Goal: Information Seeking & Learning: Learn about a topic

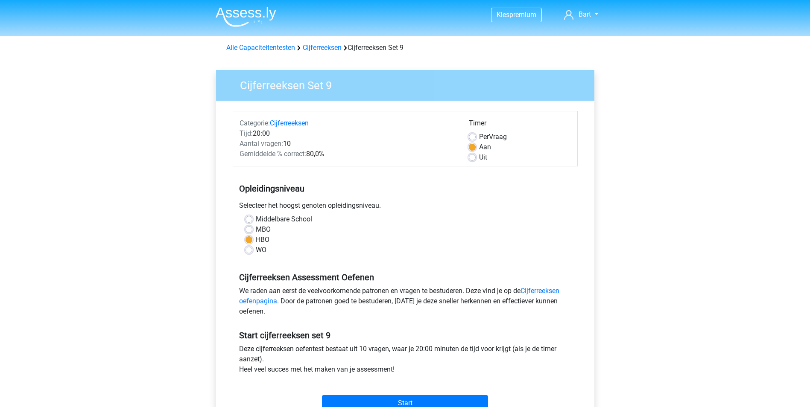
scroll to position [128, 0]
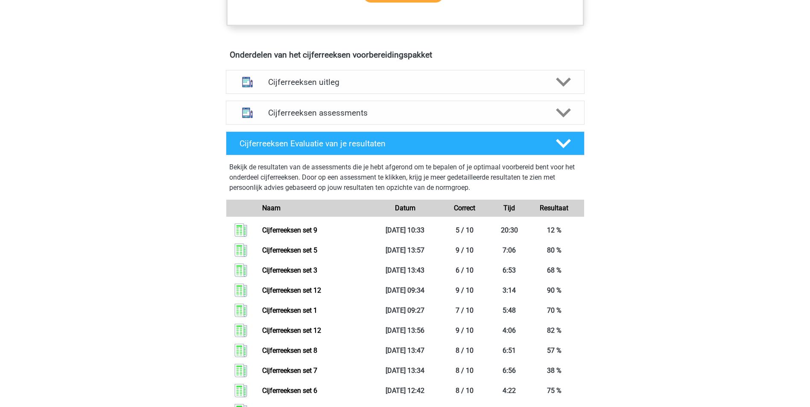
scroll to position [470, 0]
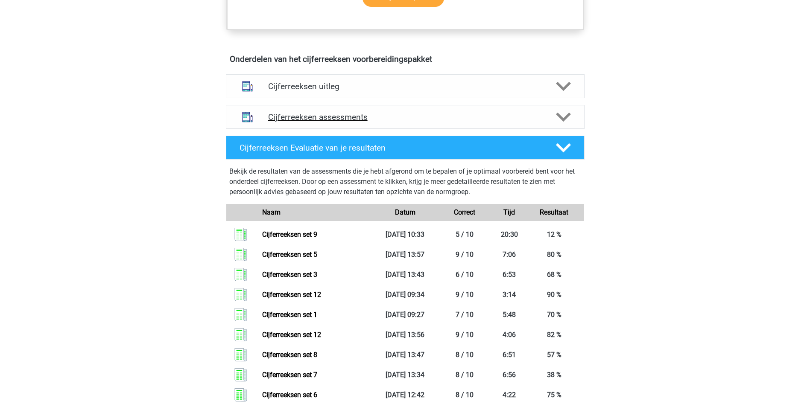
click at [565, 122] on icon at bounding box center [563, 117] width 15 height 15
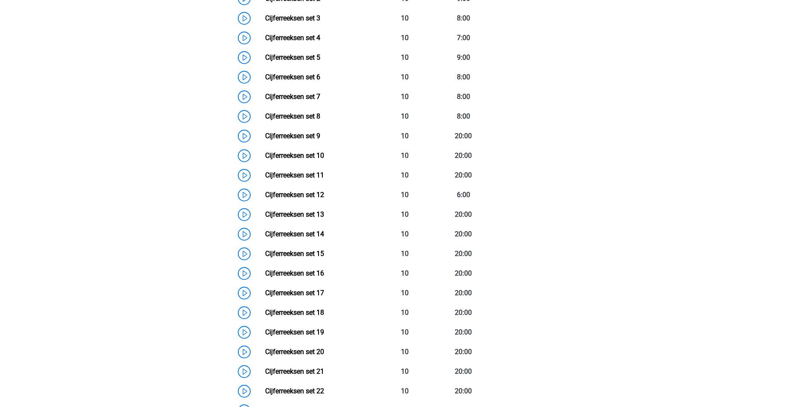
scroll to position [683, 0]
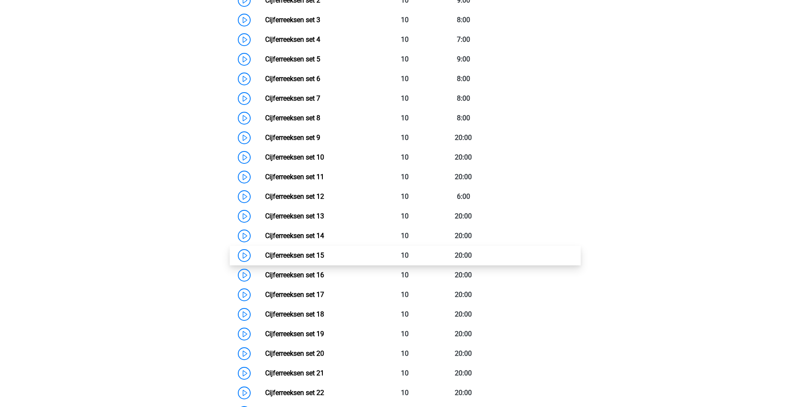
click at [296, 260] on link "Cijferreeksen set 15" at bounding box center [294, 256] width 59 height 8
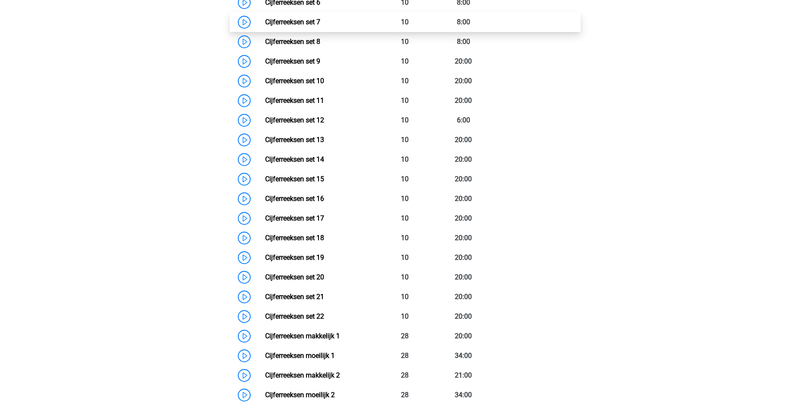
scroll to position [769, 0]
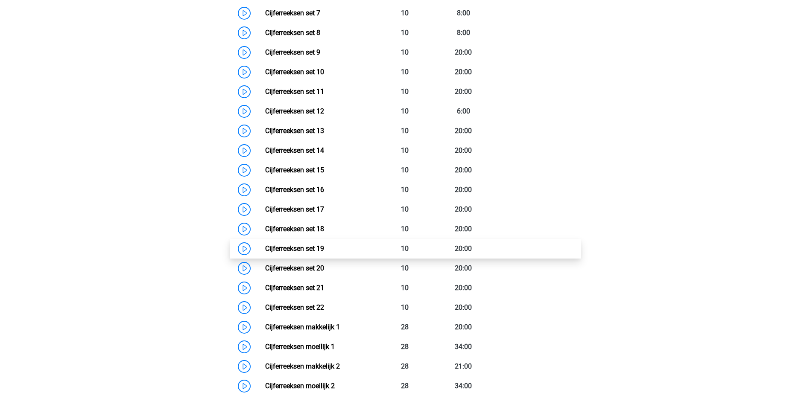
click at [272, 253] on link "Cijferreeksen set 19" at bounding box center [294, 249] width 59 height 8
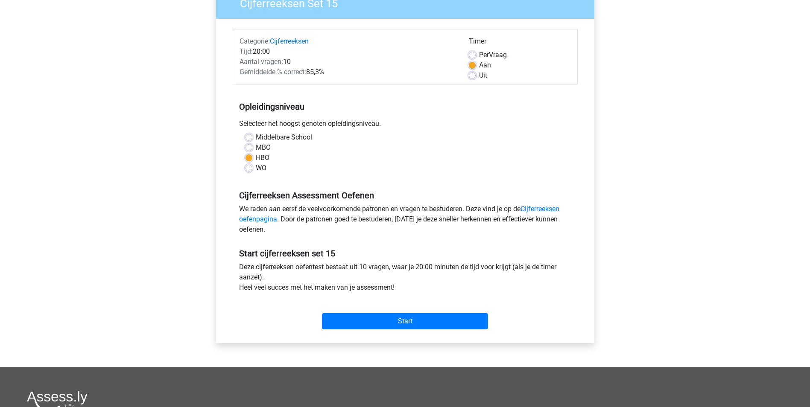
scroll to position [85, 0]
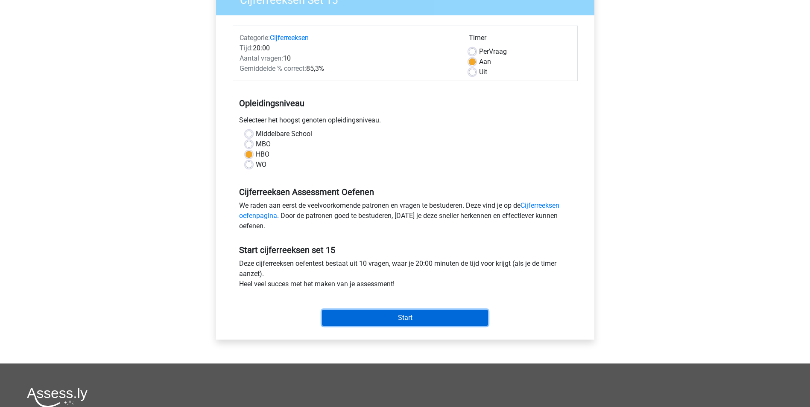
click at [380, 319] on input "Start" at bounding box center [405, 318] width 166 height 16
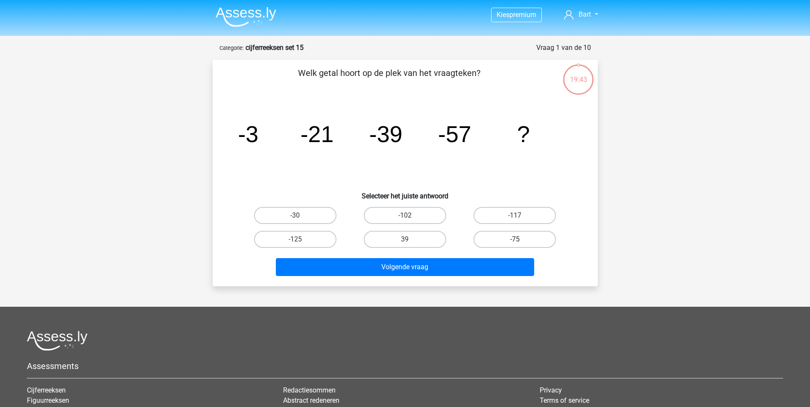
drag, startPoint x: 511, startPoint y: 244, endPoint x: 507, endPoint y: 243, distance: 4.7
click at [511, 244] on label "-75" at bounding box center [515, 239] width 82 height 17
click at [515, 244] on input "-75" at bounding box center [518, 243] width 6 height 6
radio input "true"
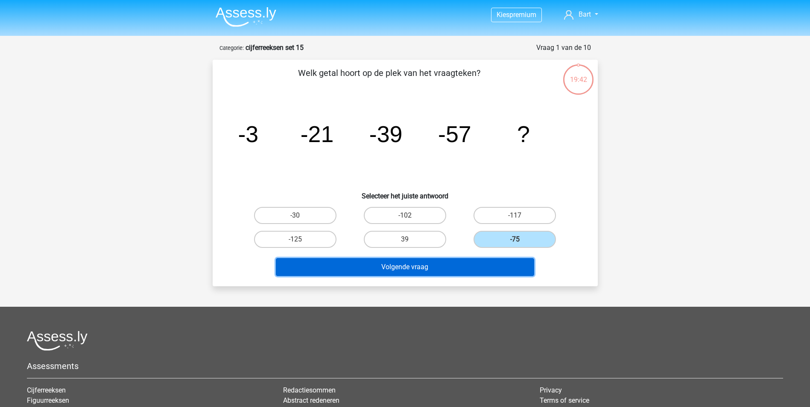
click at [460, 267] on button "Volgende vraag" at bounding box center [405, 267] width 258 height 18
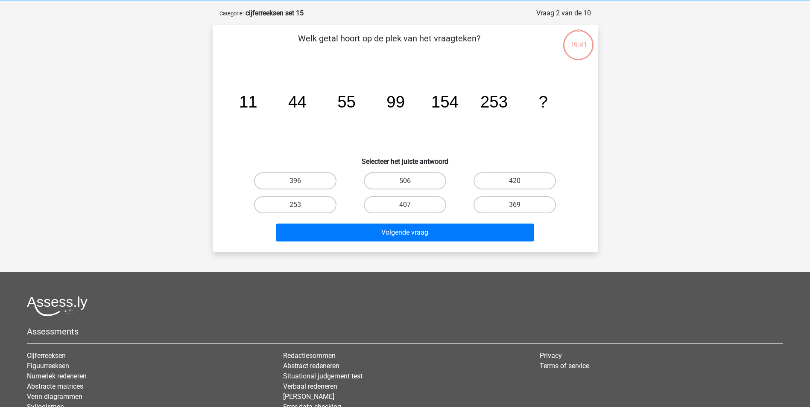
scroll to position [43, 0]
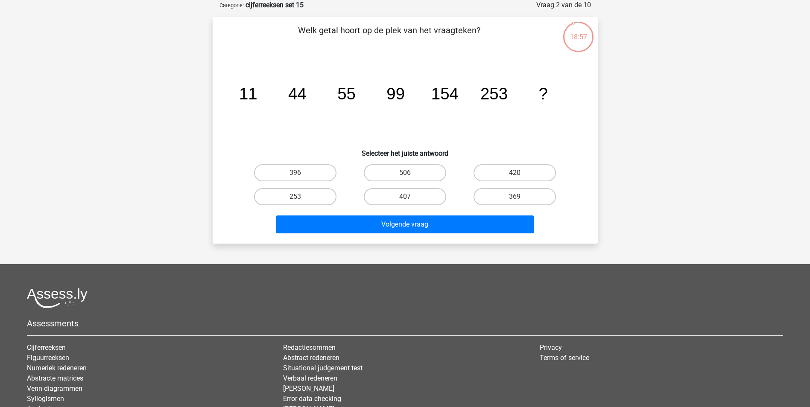
drag, startPoint x: 397, startPoint y: 197, endPoint x: 393, endPoint y: 203, distance: 6.9
click at [397, 197] on label "407" at bounding box center [405, 196] width 82 height 17
click at [405, 197] on input "407" at bounding box center [408, 200] width 6 height 6
radio input "true"
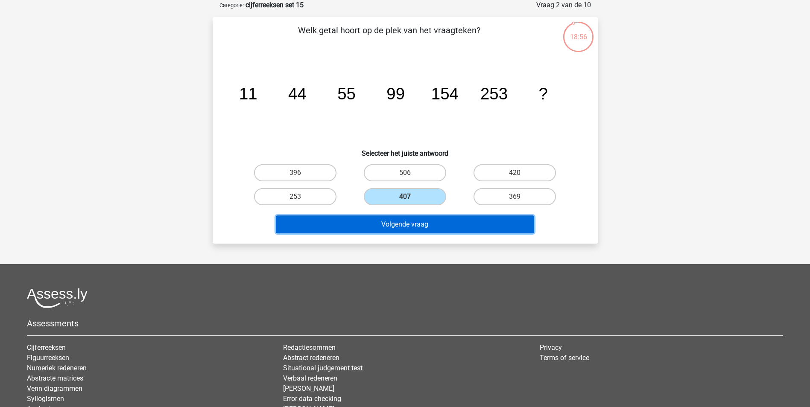
click at [391, 220] on button "Volgende vraag" at bounding box center [405, 225] width 258 height 18
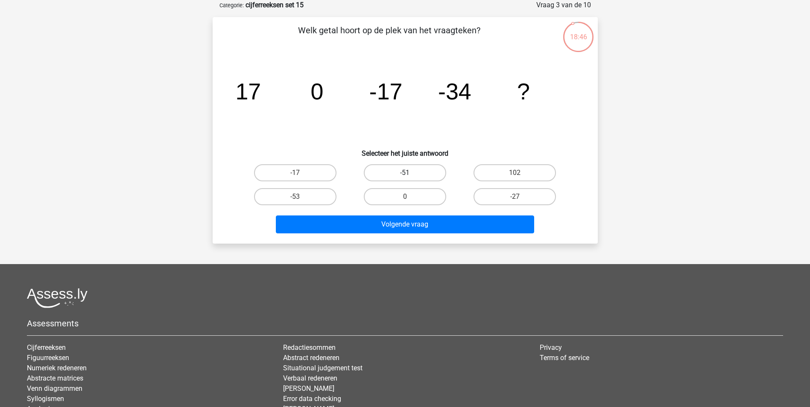
click at [426, 175] on label "-51" at bounding box center [405, 172] width 82 height 17
click at [410, 175] on input "-51" at bounding box center [408, 176] width 6 height 6
radio input "true"
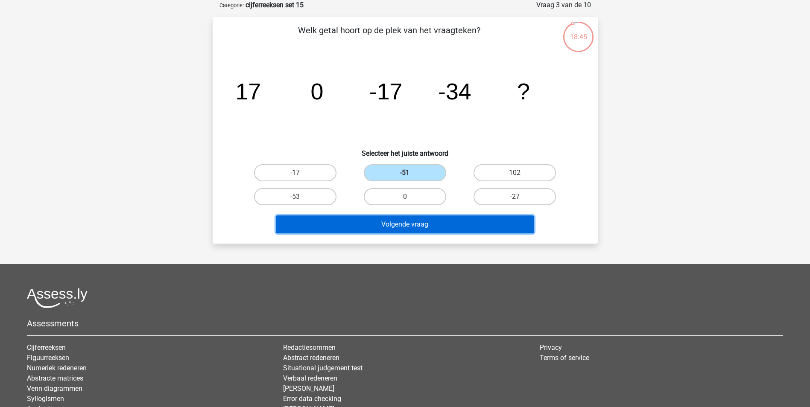
click at [405, 226] on button "Volgende vraag" at bounding box center [405, 225] width 258 height 18
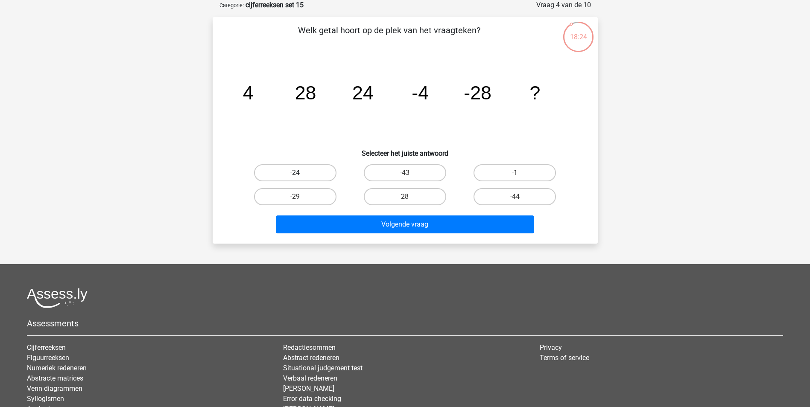
click at [289, 169] on label "-24" at bounding box center [295, 172] width 82 height 17
click at [295, 173] on input "-24" at bounding box center [298, 176] width 6 height 6
radio input "true"
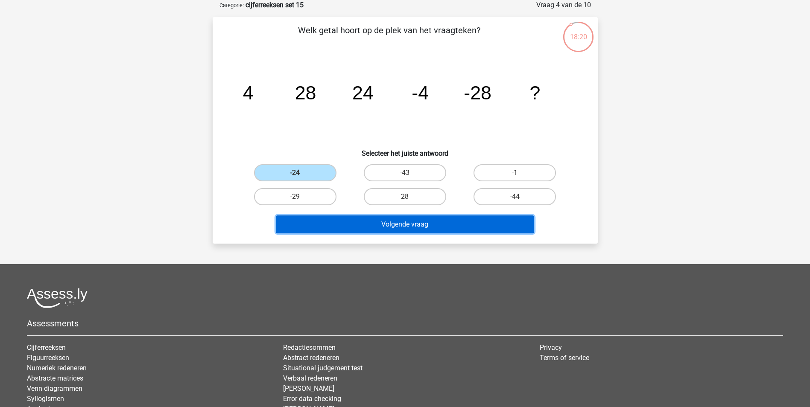
click at [378, 226] on button "Volgende vraag" at bounding box center [405, 225] width 258 height 18
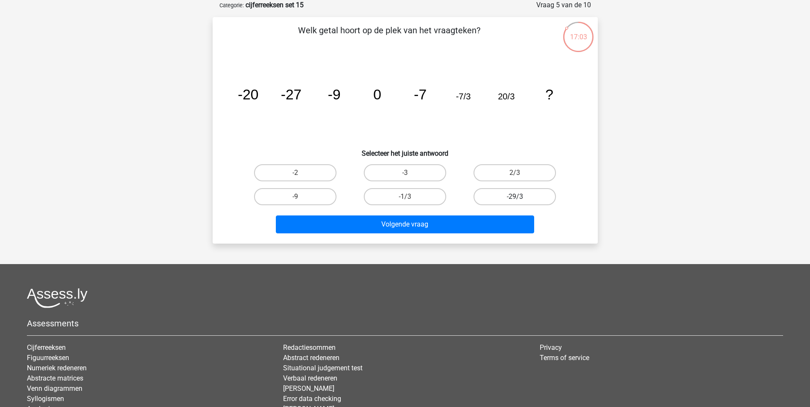
click at [502, 193] on label "-29/3" at bounding box center [515, 196] width 82 height 17
click at [515, 197] on input "-29/3" at bounding box center [518, 200] width 6 height 6
radio input "true"
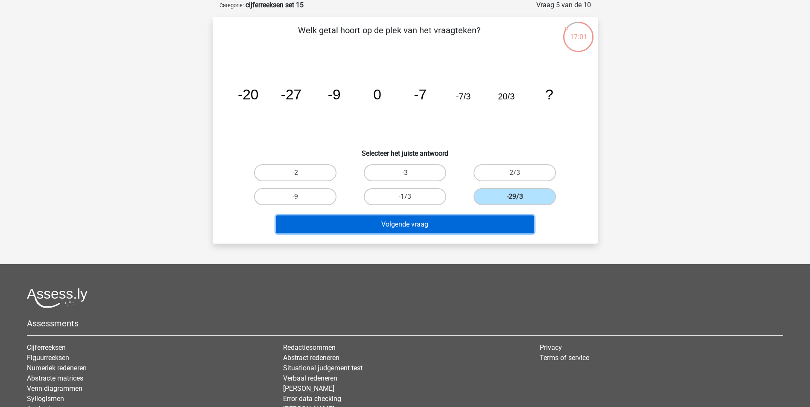
click at [413, 223] on button "Volgende vraag" at bounding box center [405, 225] width 258 height 18
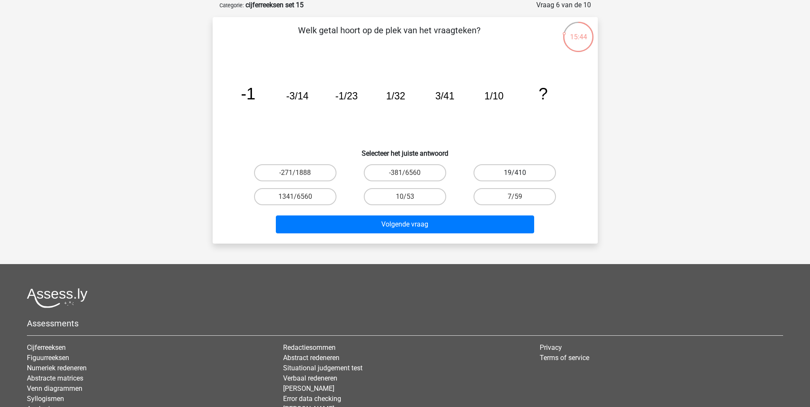
click at [505, 175] on label "19/410" at bounding box center [515, 172] width 82 height 17
click at [515, 175] on input "19/410" at bounding box center [518, 176] width 6 height 6
radio input "true"
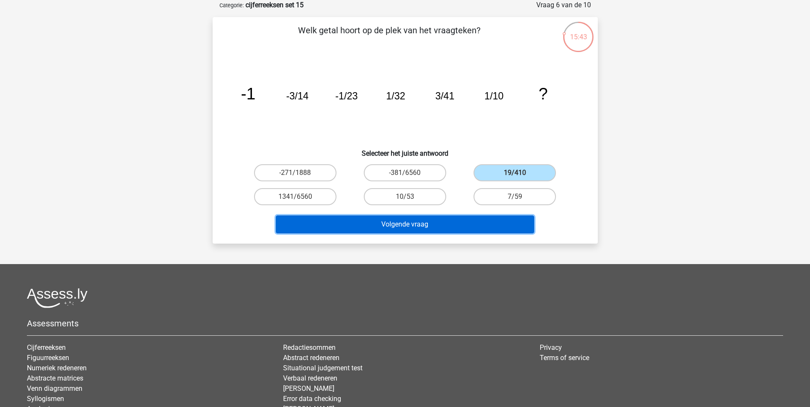
click at [430, 227] on button "Volgende vraag" at bounding box center [405, 225] width 258 height 18
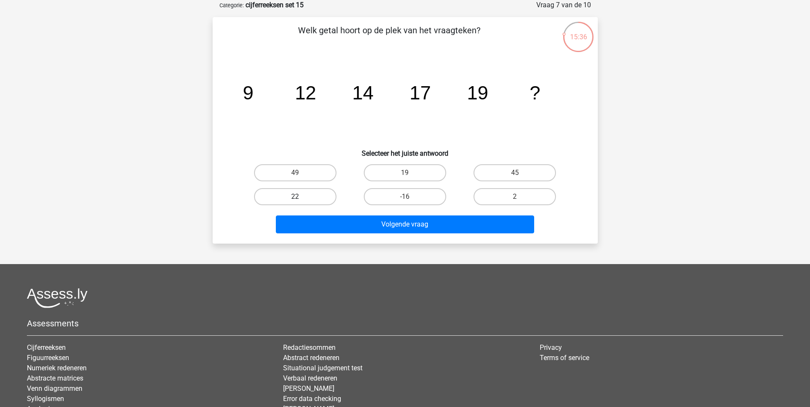
click at [302, 198] on label "22" at bounding box center [295, 196] width 82 height 17
click at [301, 198] on input "22" at bounding box center [298, 200] width 6 height 6
radio input "true"
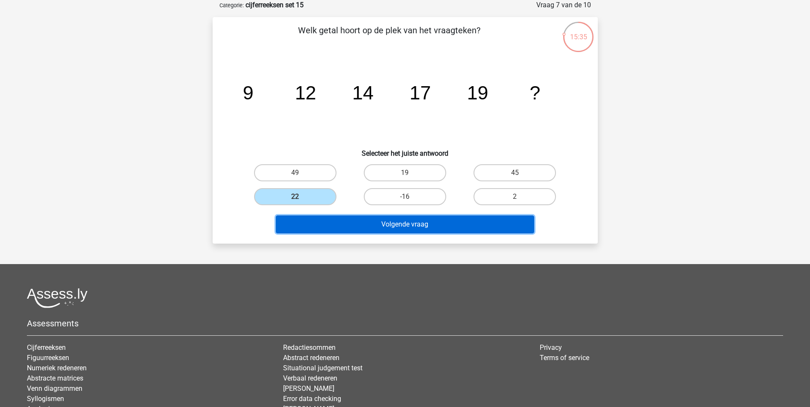
click at [378, 223] on button "Volgende vraag" at bounding box center [405, 225] width 258 height 18
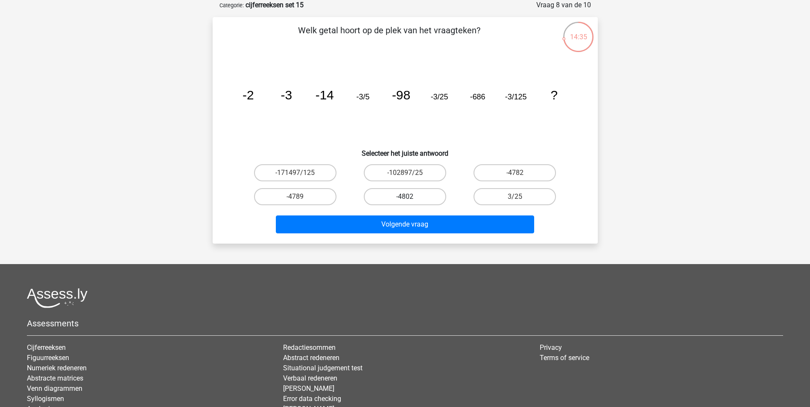
click at [426, 198] on label "-4802" at bounding box center [405, 196] width 82 height 17
click at [410, 198] on input "-4802" at bounding box center [408, 200] width 6 height 6
radio input "true"
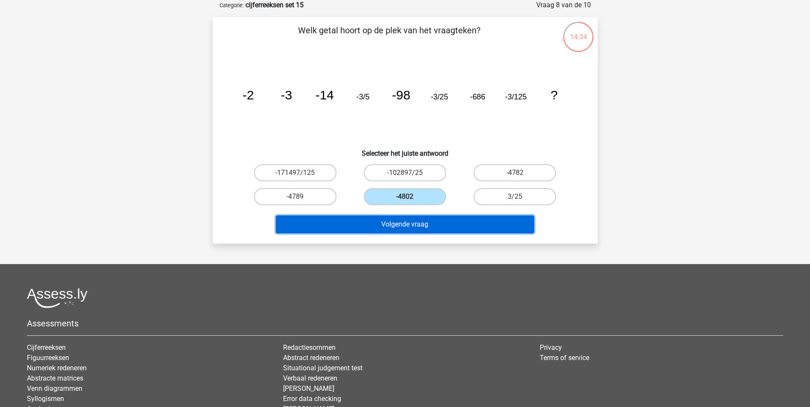
click at [419, 223] on button "Volgende vraag" at bounding box center [405, 225] width 258 height 18
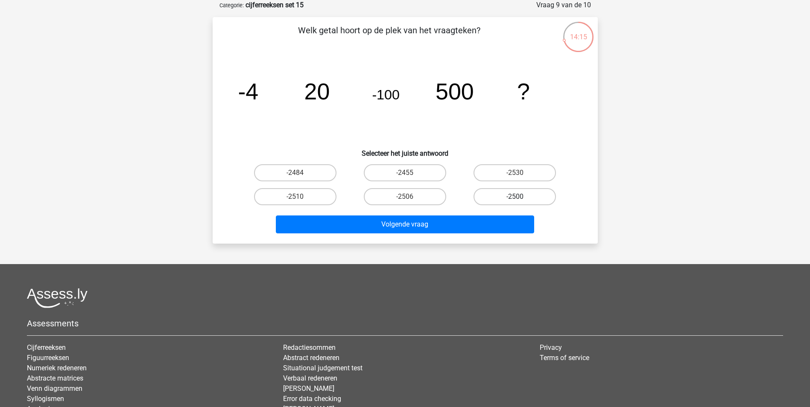
click at [490, 199] on label "-2500" at bounding box center [515, 196] width 82 height 17
click at [515, 199] on input "-2500" at bounding box center [518, 200] width 6 height 6
radio input "true"
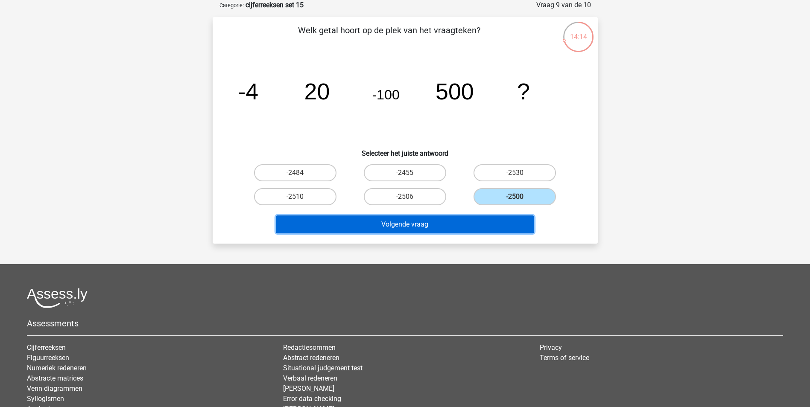
click at [445, 222] on button "Volgende vraag" at bounding box center [405, 225] width 258 height 18
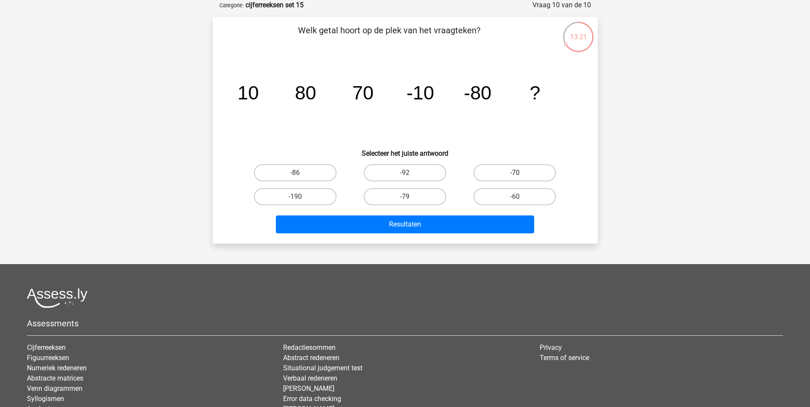
click at [501, 169] on label "-70" at bounding box center [515, 172] width 82 height 17
click at [515, 173] on input "-70" at bounding box center [518, 176] width 6 height 6
radio input "true"
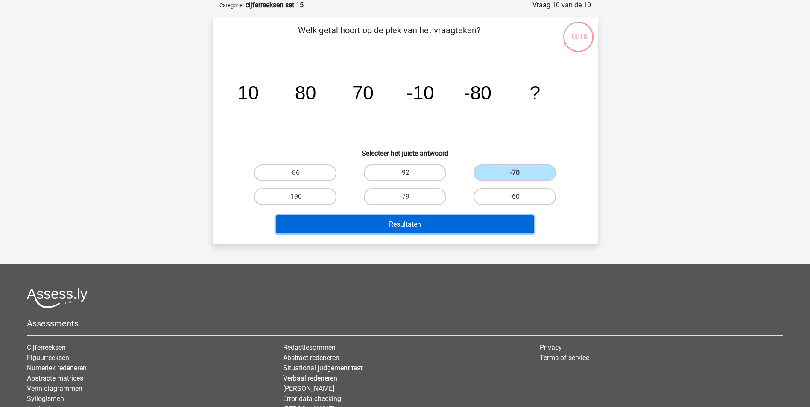
click at [377, 224] on button "Resultaten" at bounding box center [405, 225] width 258 height 18
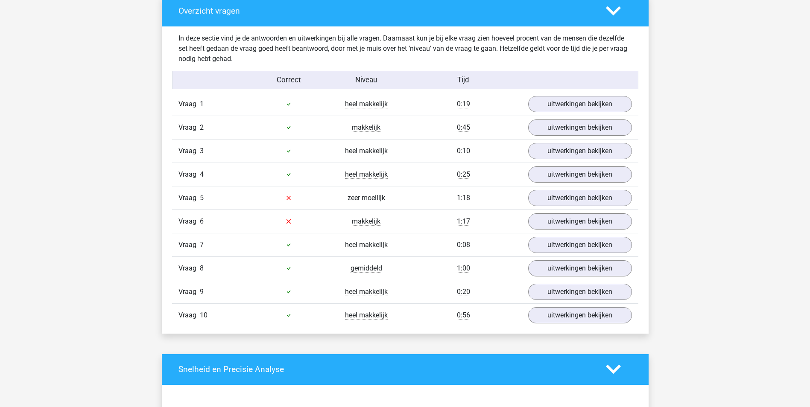
scroll to position [641, 0]
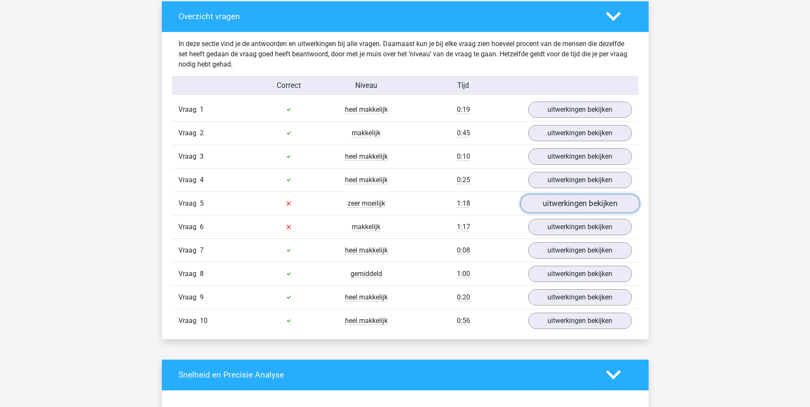
click at [562, 206] on link "uitwerkingen bekijken" at bounding box center [579, 203] width 119 height 19
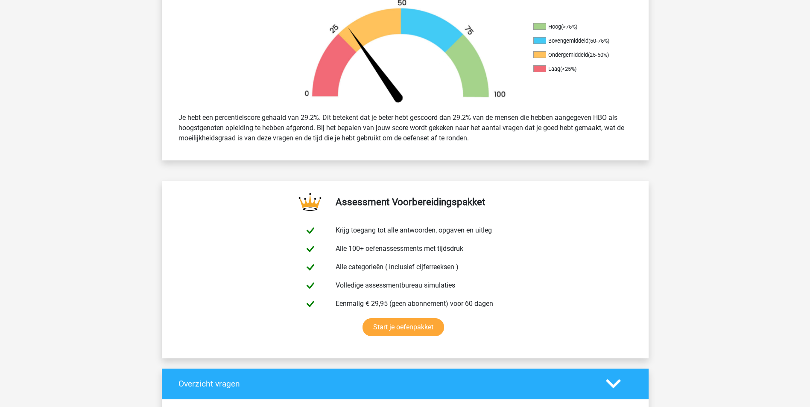
scroll to position [256, 0]
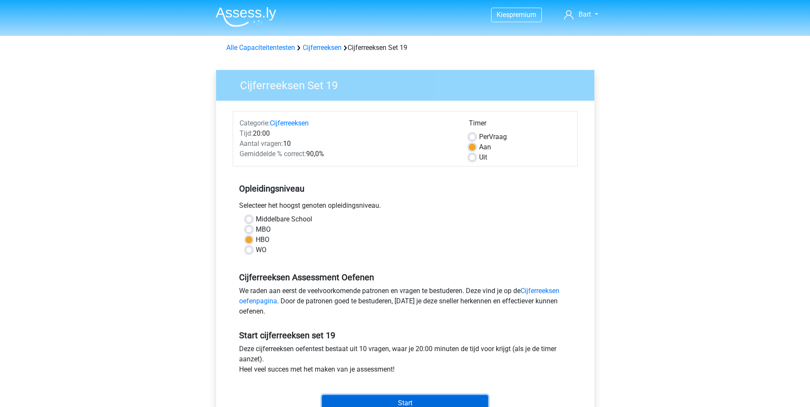
click at [402, 398] on input "Start" at bounding box center [405, 403] width 166 height 16
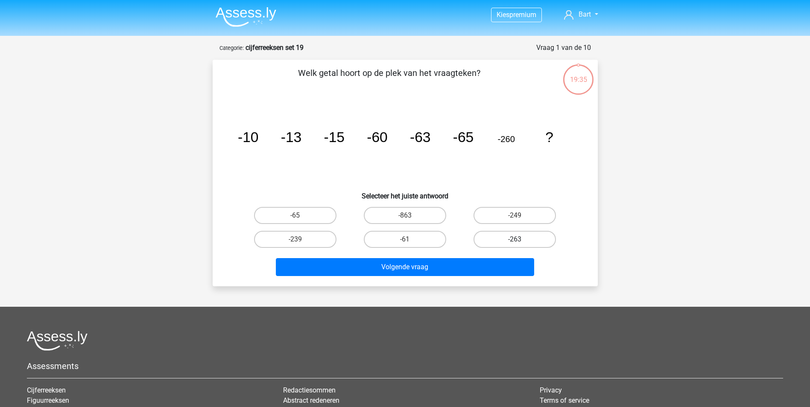
click at [501, 238] on label "-263" at bounding box center [515, 239] width 82 height 17
click at [515, 240] on input "-263" at bounding box center [518, 243] width 6 height 6
radio input "true"
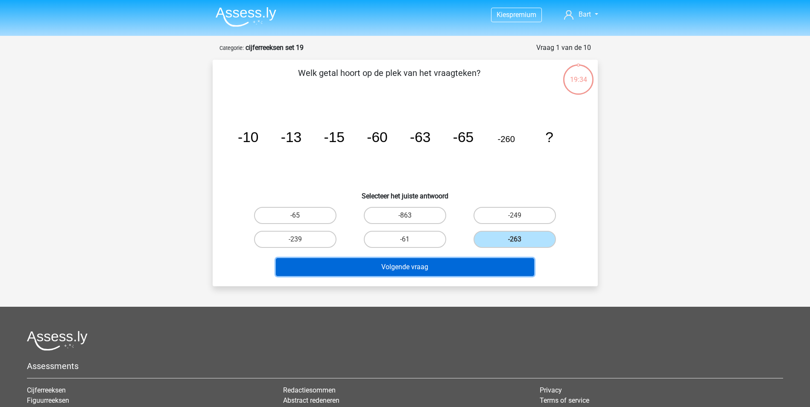
click at [415, 263] on button "Volgende vraag" at bounding box center [405, 267] width 258 height 18
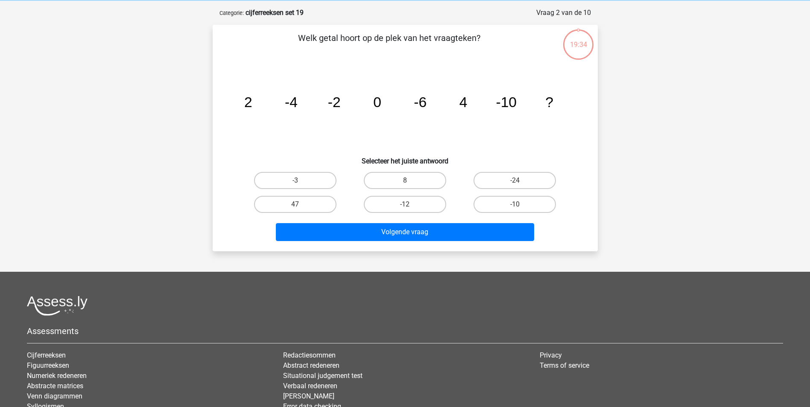
scroll to position [43, 0]
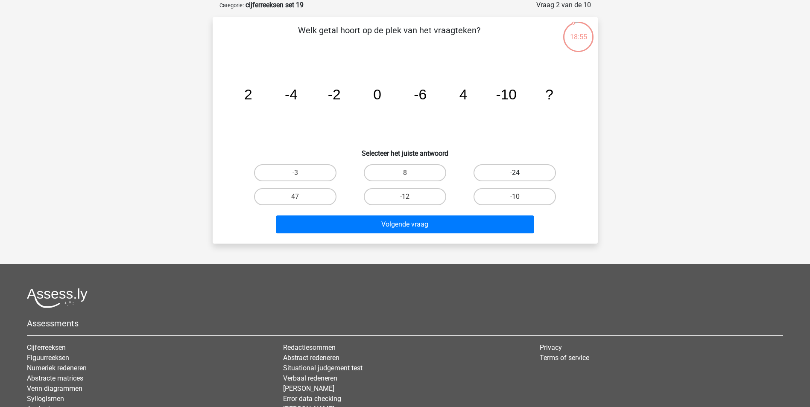
click at [499, 175] on label "-24" at bounding box center [515, 172] width 82 height 17
click at [515, 175] on input "-24" at bounding box center [518, 176] width 6 height 6
radio input "true"
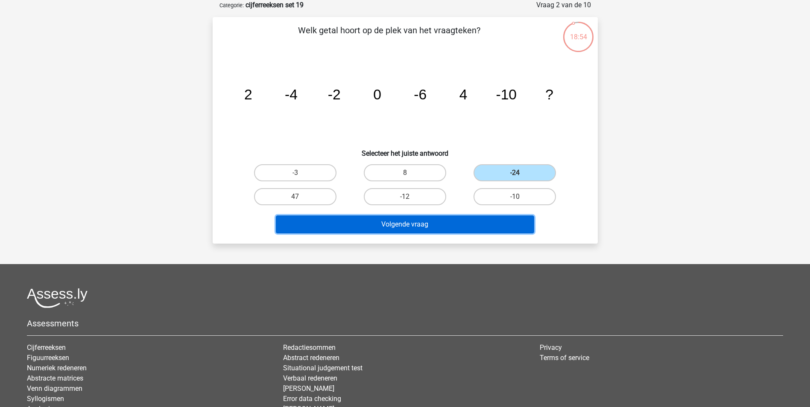
click at [425, 224] on button "Volgende vraag" at bounding box center [405, 225] width 258 height 18
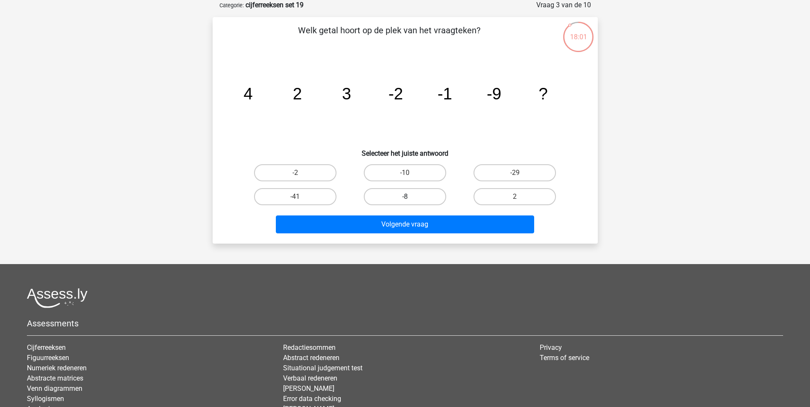
click at [383, 195] on label "-8" at bounding box center [405, 196] width 82 height 17
click at [405, 197] on input "-8" at bounding box center [408, 200] width 6 height 6
radio input "true"
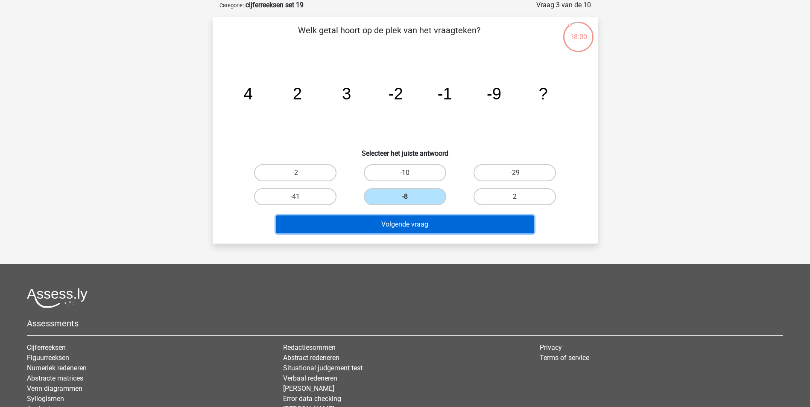
click at [388, 226] on button "Volgende vraag" at bounding box center [405, 225] width 258 height 18
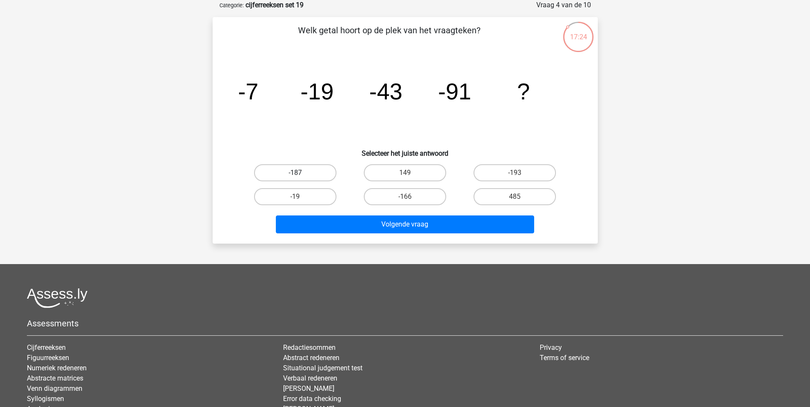
click at [296, 171] on label "-187" at bounding box center [295, 172] width 82 height 17
click at [296, 173] on input "-187" at bounding box center [298, 176] width 6 height 6
radio input "true"
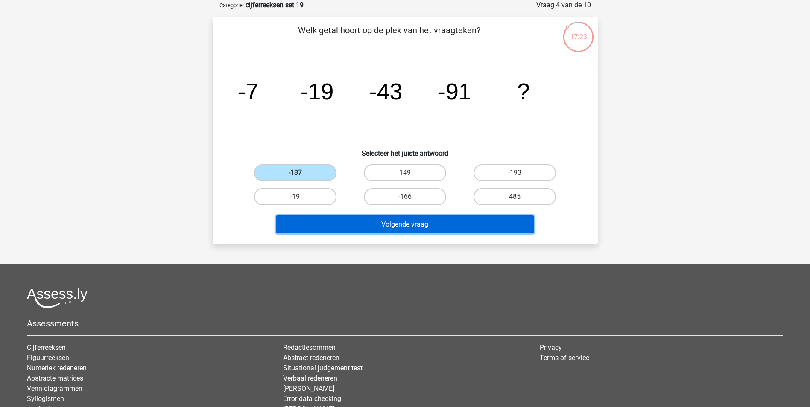
click at [426, 223] on button "Volgende vraag" at bounding box center [405, 225] width 258 height 18
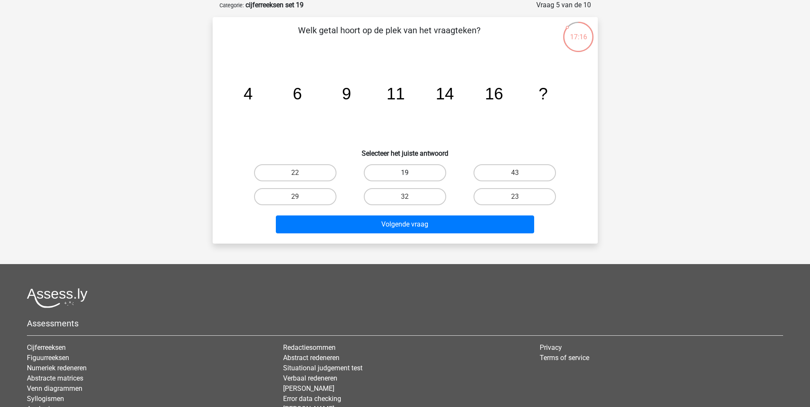
click at [387, 168] on label "19" at bounding box center [405, 172] width 82 height 17
click at [405, 173] on input "19" at bounding box center [408, 176] width 6 height 6
radio input "true"
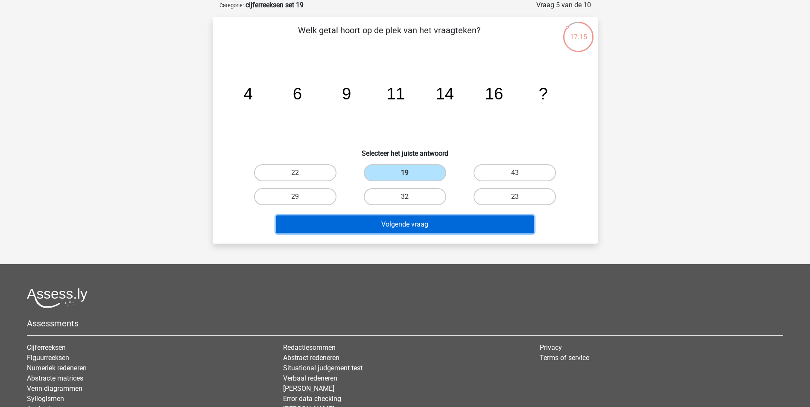
click at [387, 226] on button "Volgende vraag" at bounding box center [405, 225] width 258 height 18
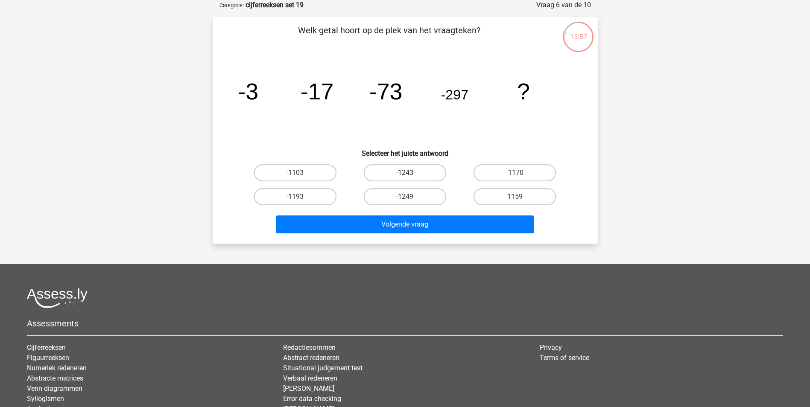
click at [389, 172] on label "-1243" at bounding box center [405, 172] width 82 height 17
click at [405, 173] on input "-1243" at bounding box center [408, 176] width 6 height 6
radio input "true"
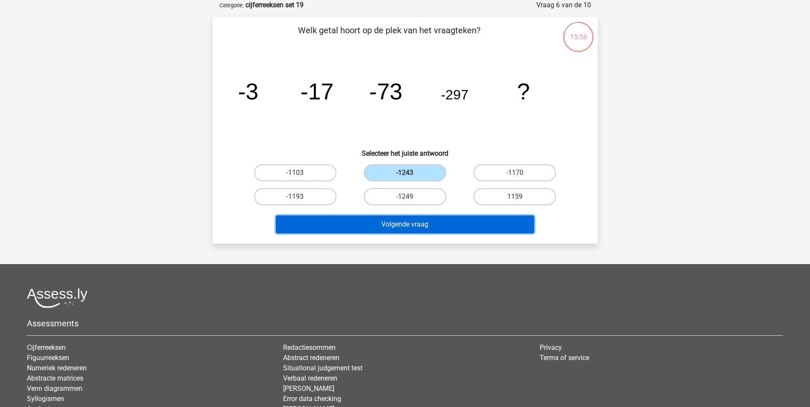
click at [402, 223] on button "Volgende vraag" at bounding box center [405, 225] width 258 height 18
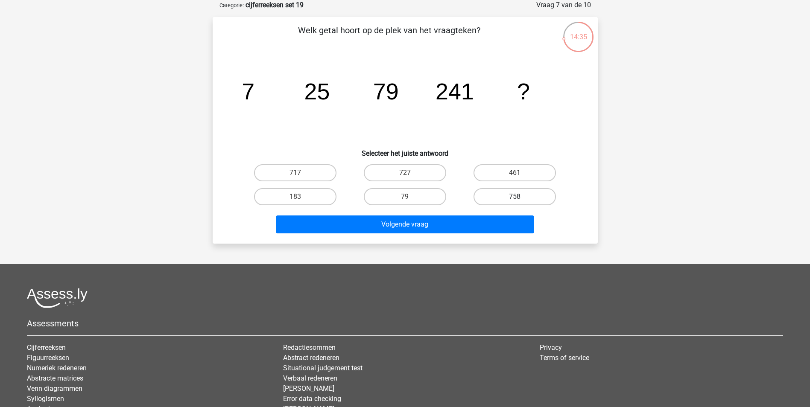
click at [507, 199] on label "758" at bounding box center [515, 196] width 82 height 17
click at [515, 199] on input "758" at bounding box center [518, 200] width 6 height 6
radio input "true"
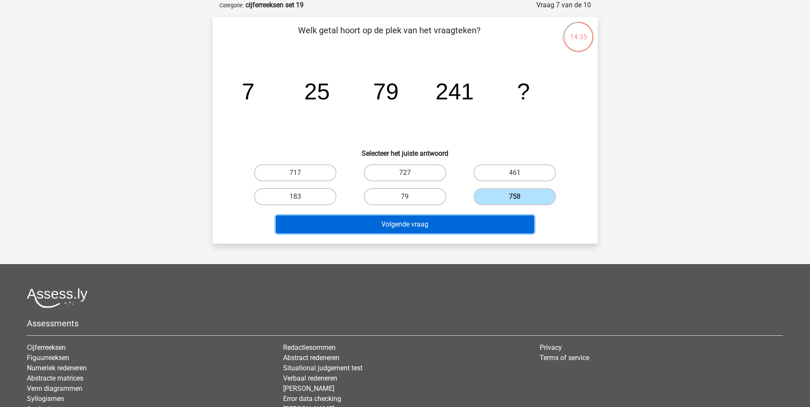
click at [413, 225] on button "Volgende vraag" at bounding box center [405, 225] width 258 height 18
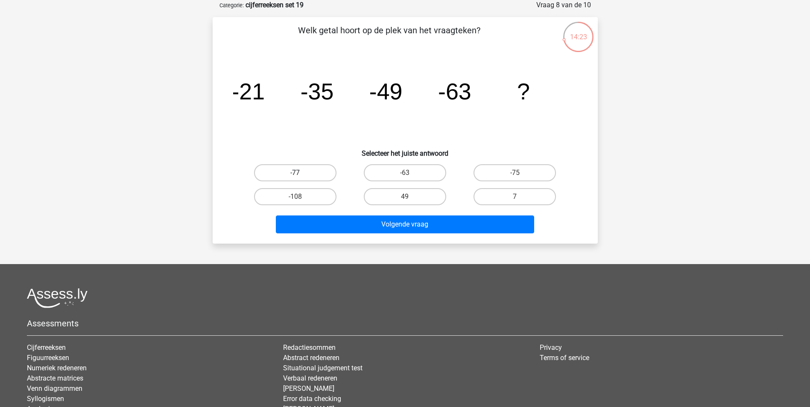
drag, startPoint x: 287, startPoint y: 170, endPoint x: 297, endPoint y: 172, distance: 10.5
click at [287, 170] on label "-77" at bounding box center [295, 172] width 82 height 17
click at [295, 173] on input "-77" at bounding box center [298, 176] width 6 height 6
radio input "true"
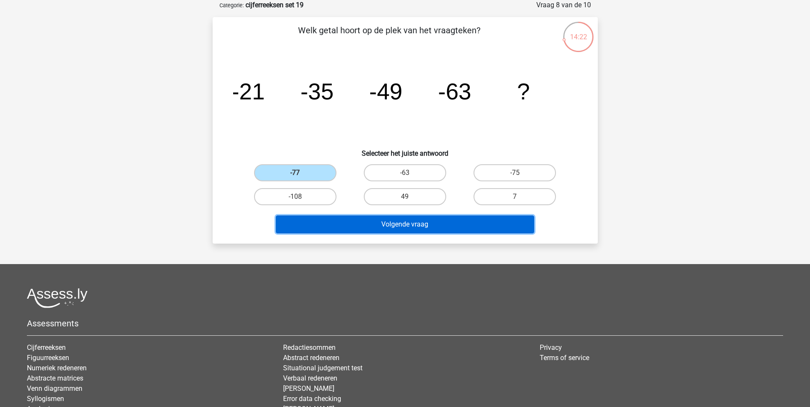
click at [338, 224] on button "Volgende vraag" at bounding box center [405, 225] width 258 height 18
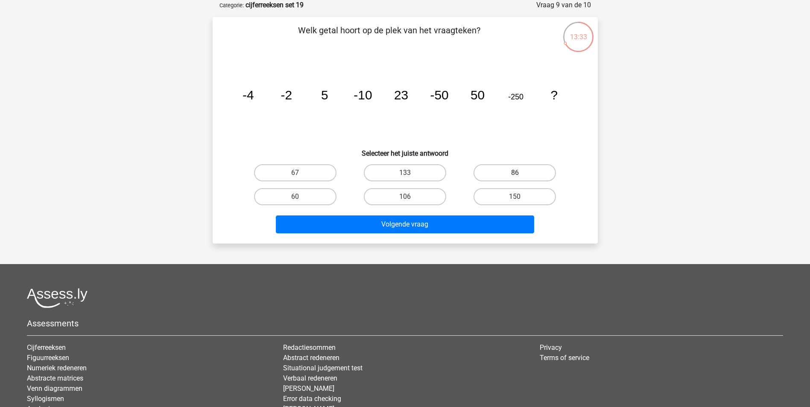
click at [523, 170] on label "86" at bounding box center [515, 172] width 82 height 17
click at [521, 173] on input "86" at bounding box center [518, 176] width 6 height 6
radio input "true"
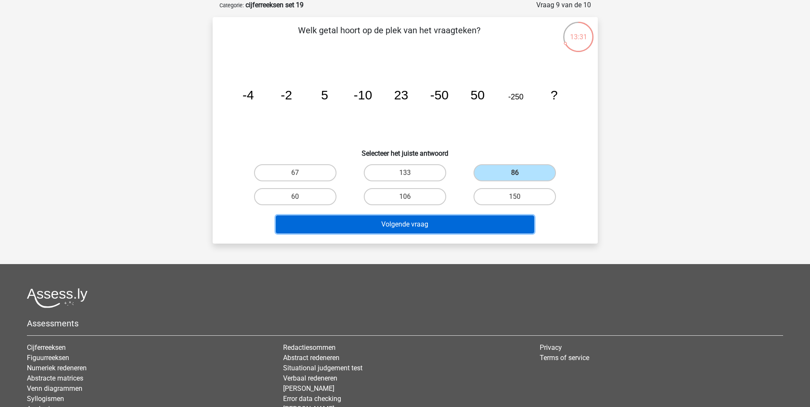
click at [401, 223] on button "Volgende vraag" at bounding box center [405, 225] width 258 height 18
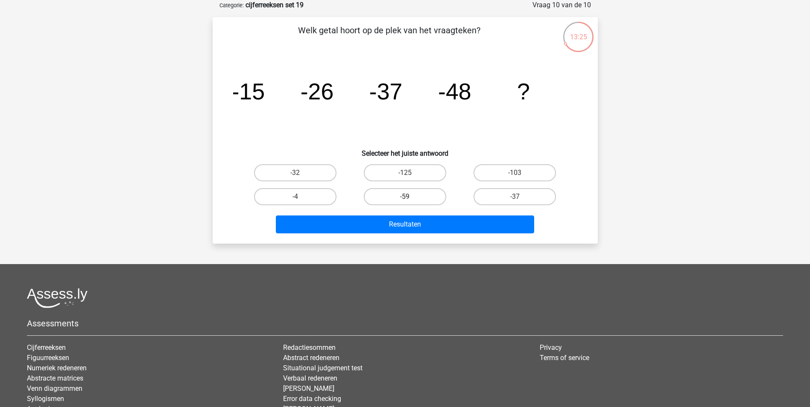
click at [384, 193] on label "-59" at bounding box center [405, 196] width 82 height 17
click at [405, 197] on input "-59" at bounding box center [408, 200] width 6 height 6
radio input "true"
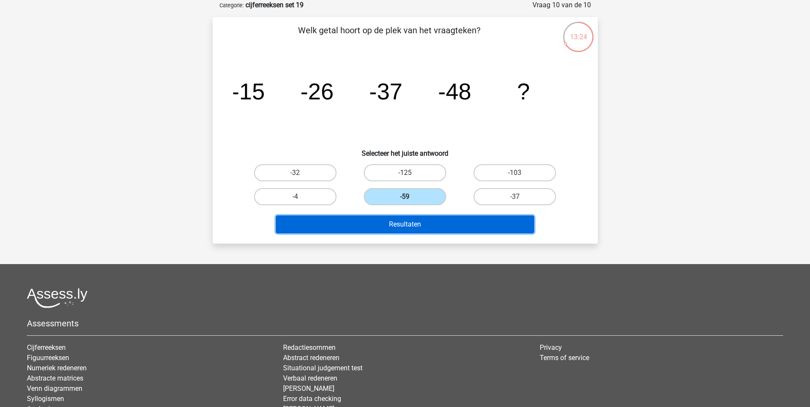
click at [391, 226] on button "Resultaten" at bounding box center [405, 225] width 258 height 18
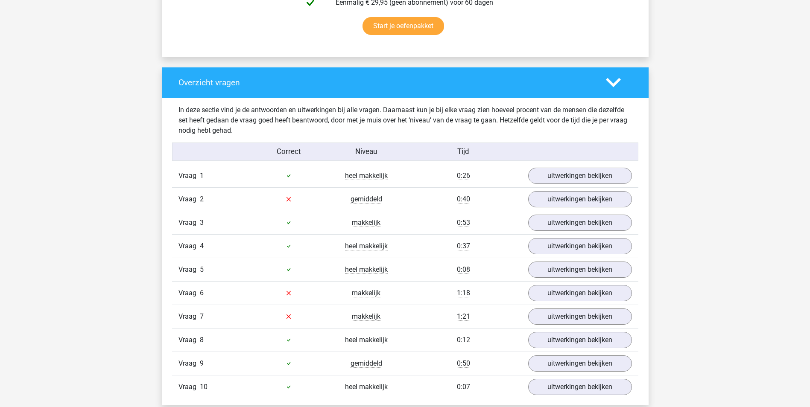
scroll to position [555, 0]
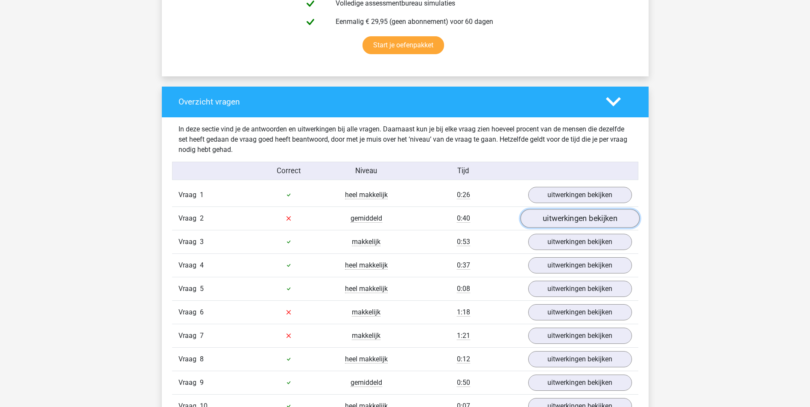
click at [552, 215] on link "uitwerkingen bekijken" at bounding box center [579, 218] width 119 height 19
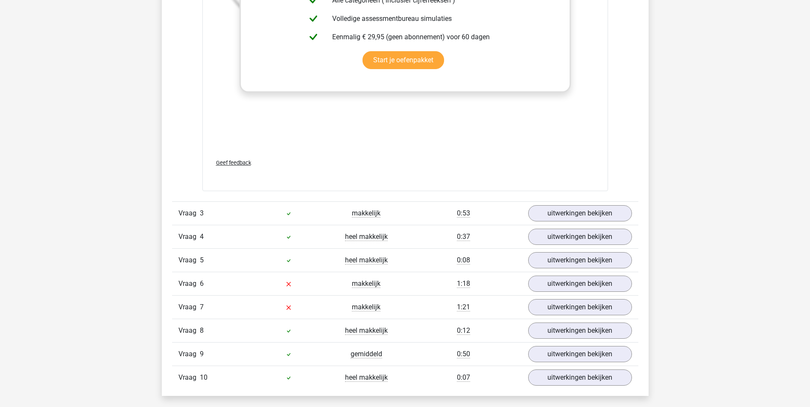
scroll to position [1153, 0]
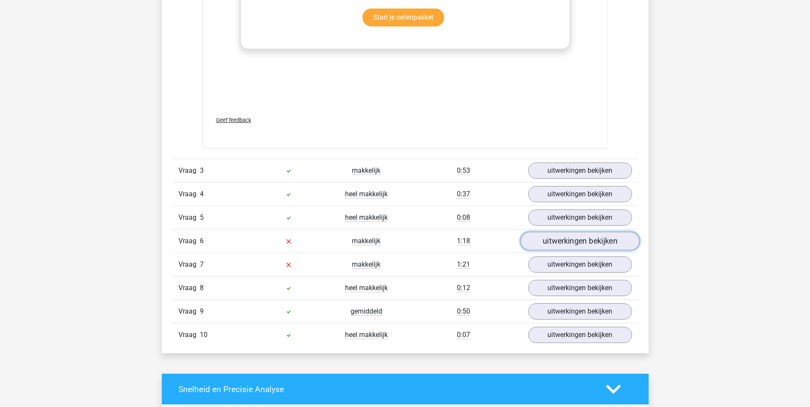
click at [578, 241] on link "uitwerkingen bekijken" at bounding box center [579, 241] width 119 height 19
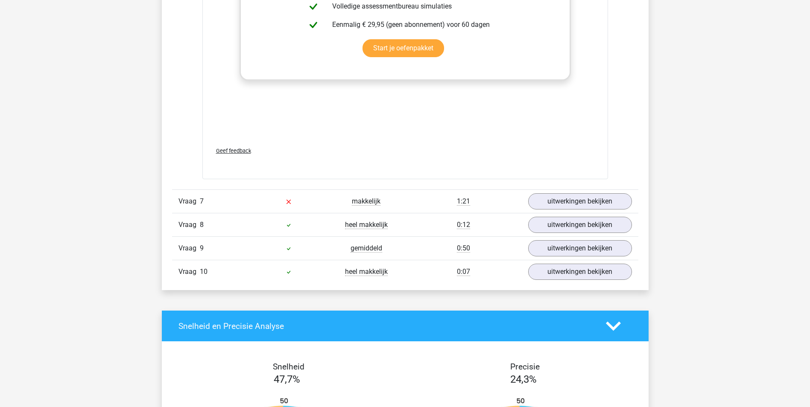
scroll to position [1751, 0]
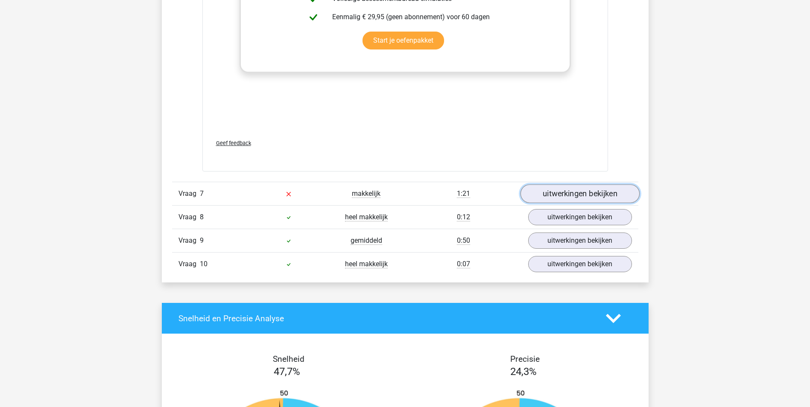
click at [567, 192] on link "uitwerkingen bekijken" at bounding box center [579, 194] width 119 height 19
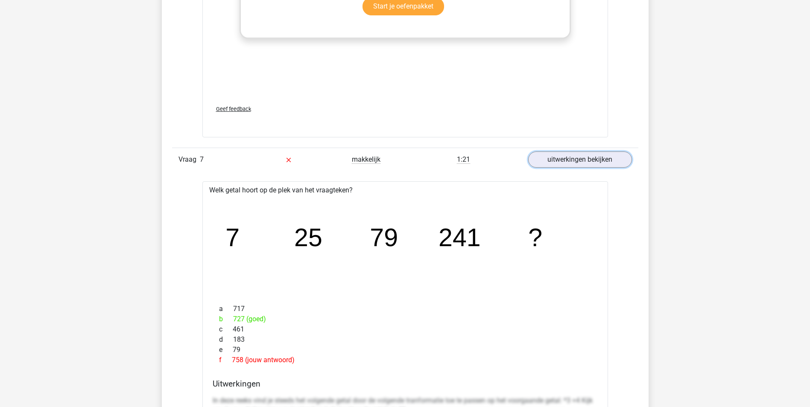
scroll to position [1836, 0]
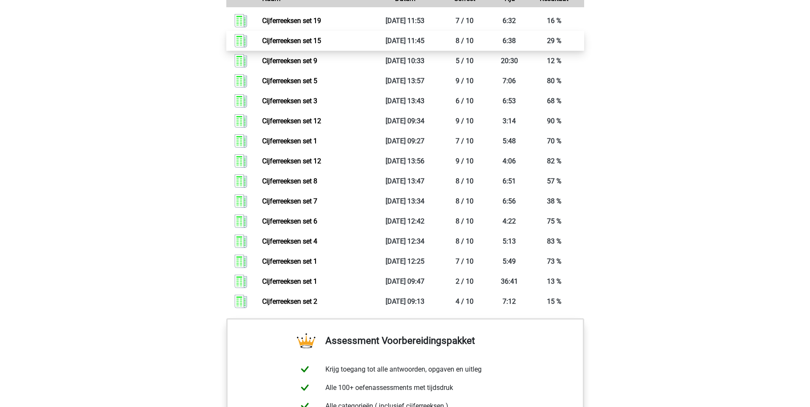
scroll to position [513, 0]
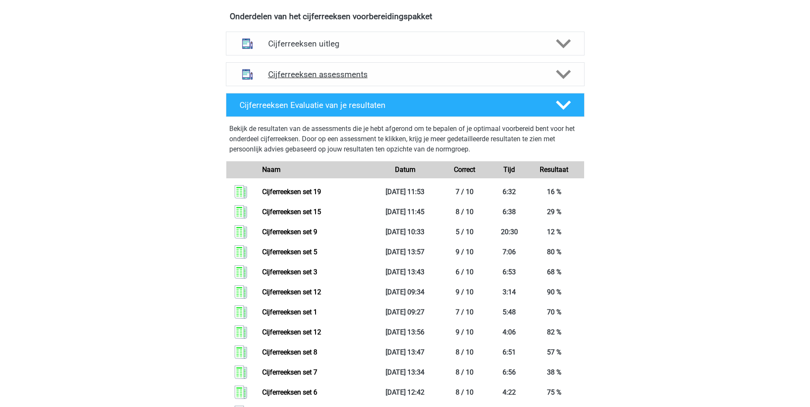
click at [560, 79] on polygon at bounding box center [563, 74] width 15 height 9
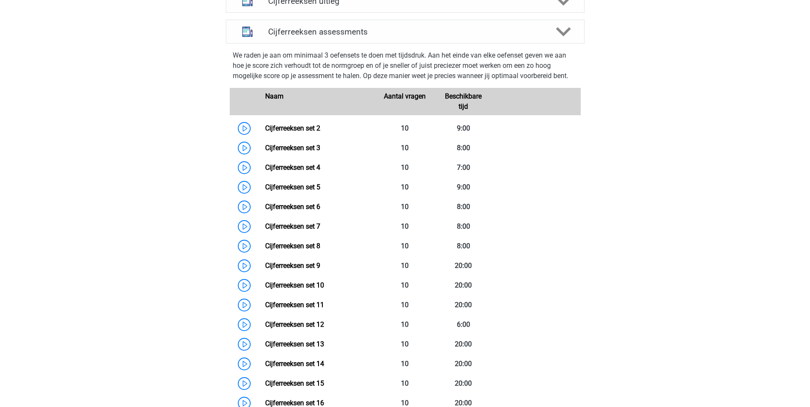
scroll to position [598, 0]
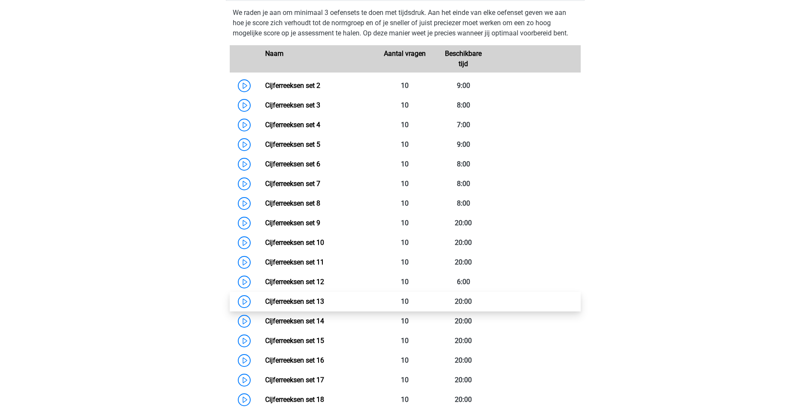
click at [277, 306] on link "Cijferreeksen set 13" at bounding box center [294, 302] width 59 height 8
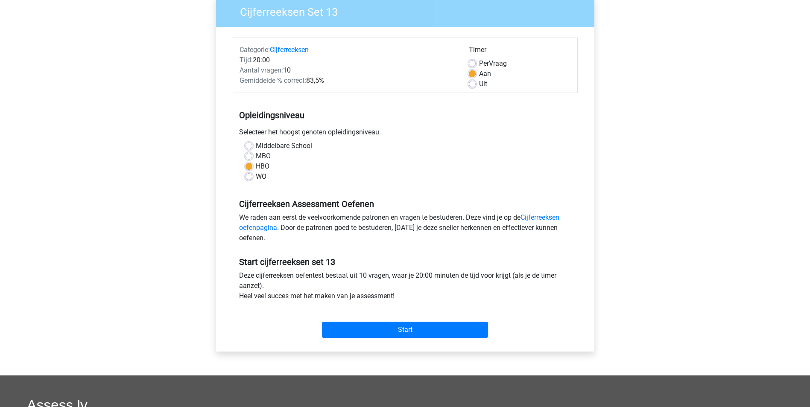
scroll to position [85, 0]
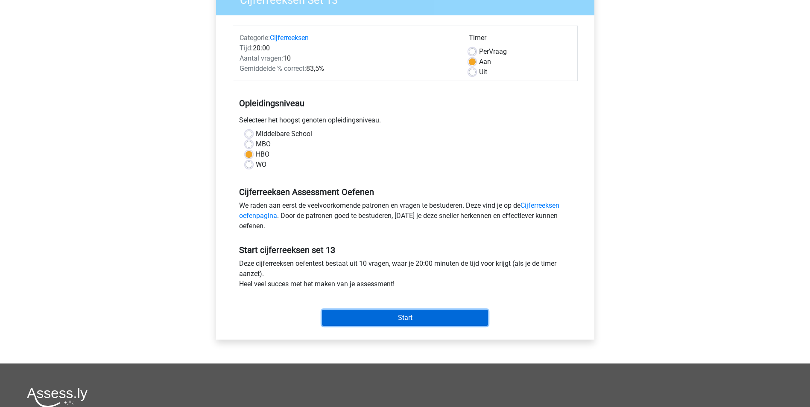
click at [413, 314] on input "Start" at bounding box center [405, 318] width 166 height 16
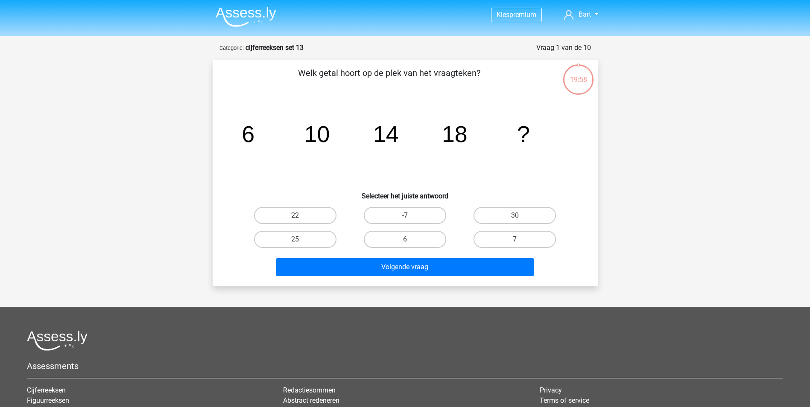
click at [316, 214] on label "22" at bounding box center [295, 215] width 82 height 17
click at [301, 216] on input "22" at bounding box center [298, 219] width 6 height 6
radio input "true"
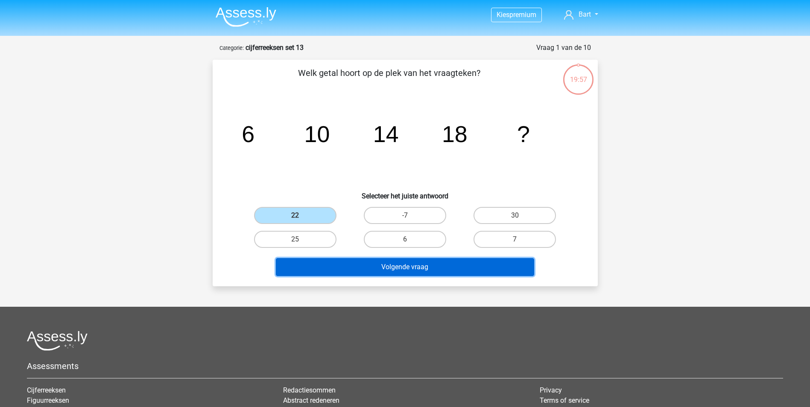
click at [375, 267] on button "Volgende vraag" at bounding box center [405, 267] width 258 height 18
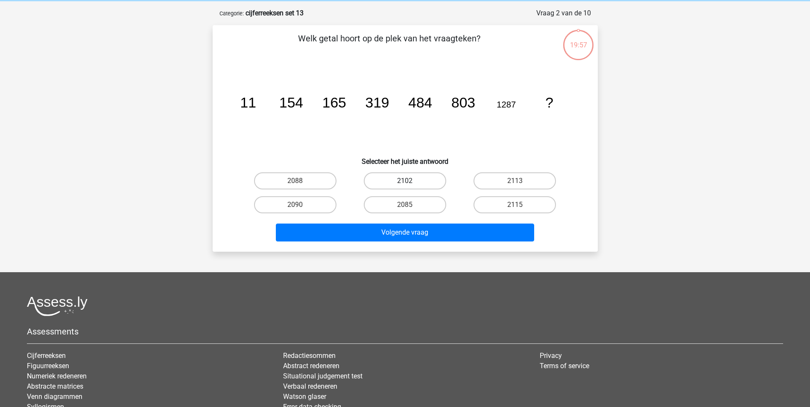
scroll to position [43, 0]
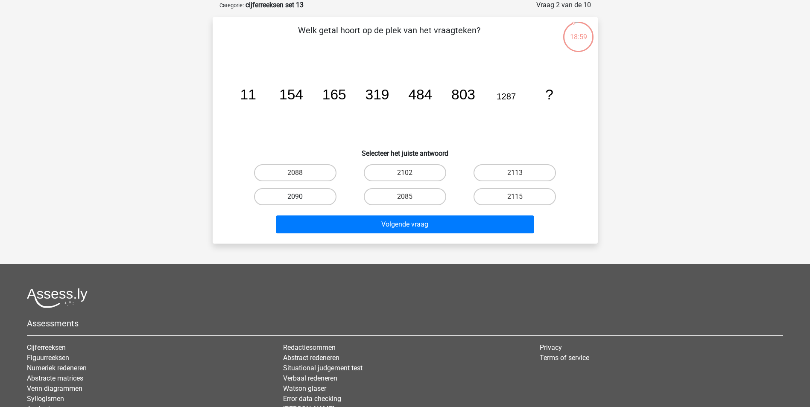
click at [310, 195] on label "2090" at bounding box center [295, 196] width 82 height 17
click at [301, 197] on input "2090" at bounding box center [298, 200] width 6 height 6
radio input "true"
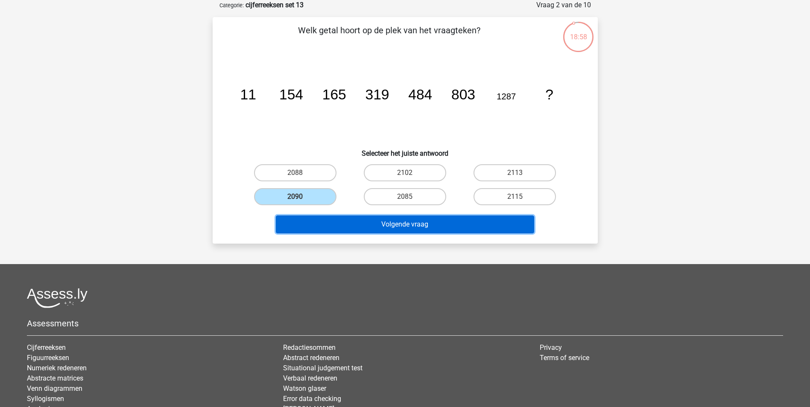
click at [352, 221] on button "Volgende vraag" at bounding box center [405, 225] width 258 height 18
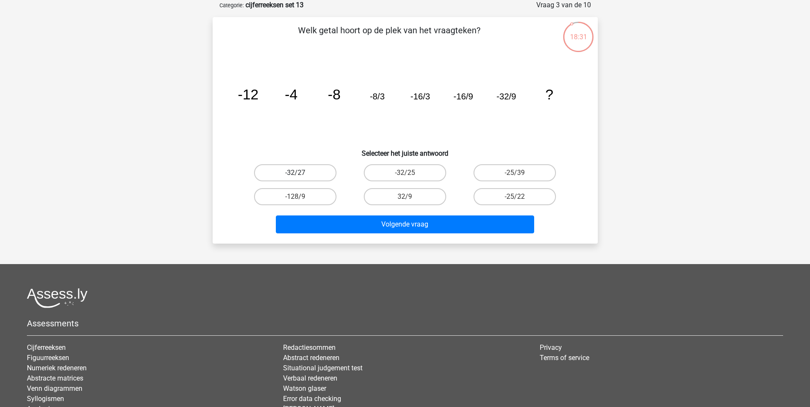
click at [298, 170] on label "-32/27" at bounding box center [295, 172] width 82 height 17
click at [298, 173] on input "-32/27" at bounding box center [298, 176] width 6 height 6
radio input "true"
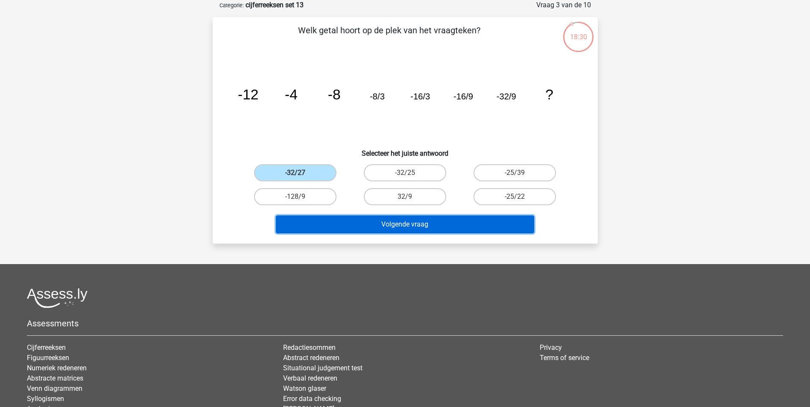
click at [378, 229] on button "Volgende vraag" at bounding box center [405, 225] width 258 height 18
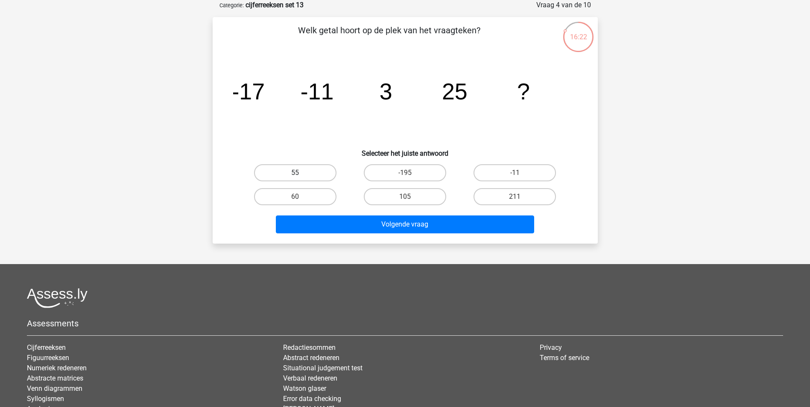
click at [316, 175] on label "55" at bounding box center [295, 172] width 82 height 17
click at [301, 175] on input "55" at bounding box center [298, 176] width 6 height 6
radio input "true"
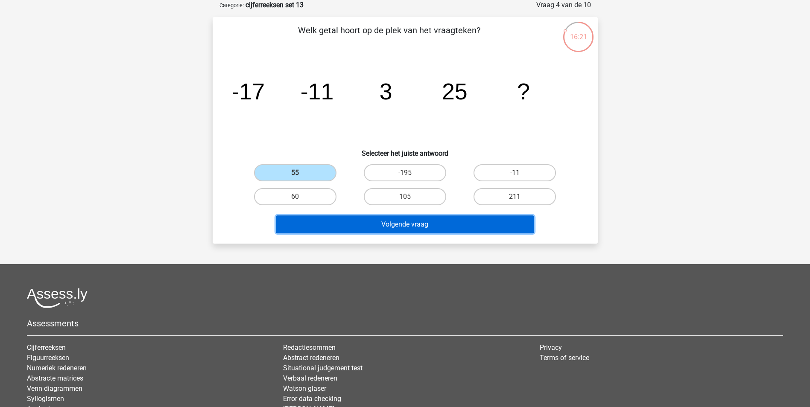
click at [337, 226] on button "Volgende vraag" at bounding box center [405, 225] width 258 height 18
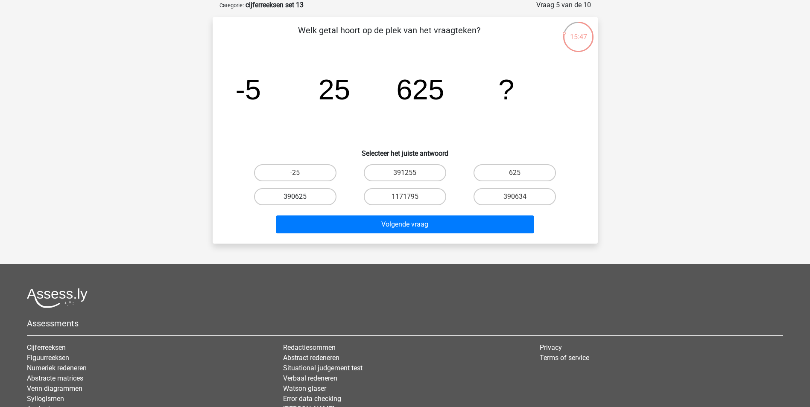
click at [296, 195] on label "390625" at bounding box center [295, 196] width 82 height 17
click at [296, 197] on input "390625" at bounding box center [298, 200] width 6 height 6
radio input "true"
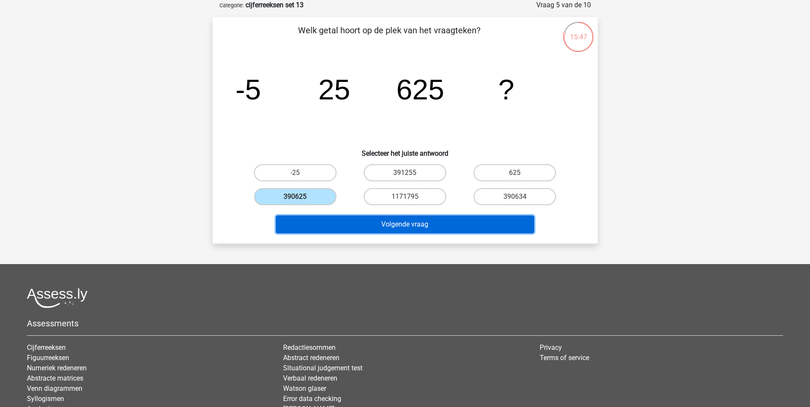
click at [346, 228] on button "Volgende vraag" at bounding box center [405, 225] width 258 height 18
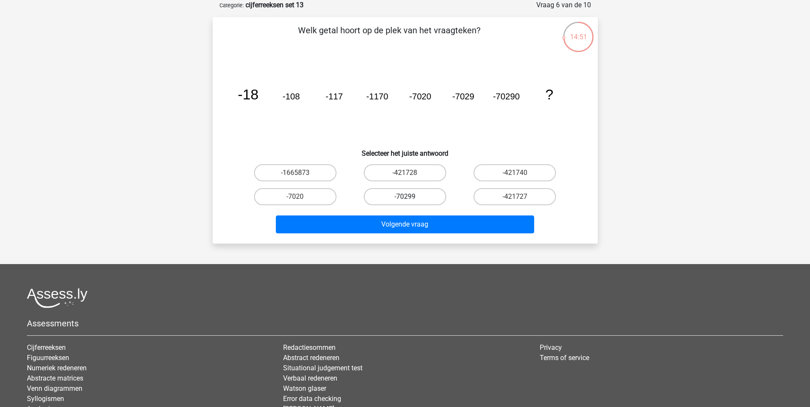
click at [394, 198] on label "-70299" at bounding box center [405, 196] width 82 height 17
click at [405, 198] on input "-70299" at bounding box center [408, 200] width 6 height 6
radio input "true"
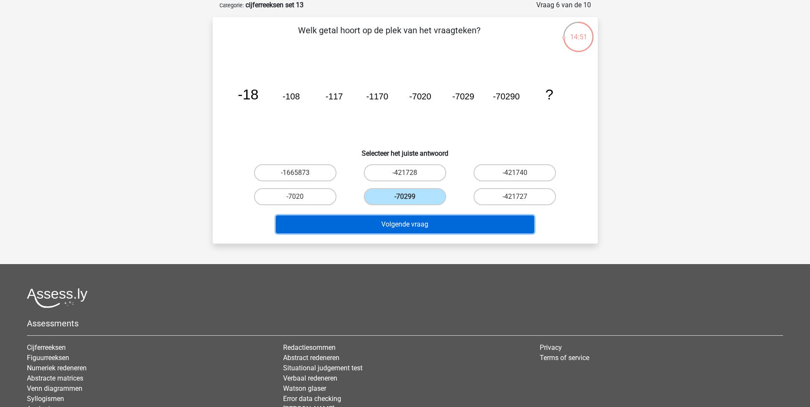
click at [390, 222] on button "Volgende vraag" at bounding box center [405, 225] width 258 height 18
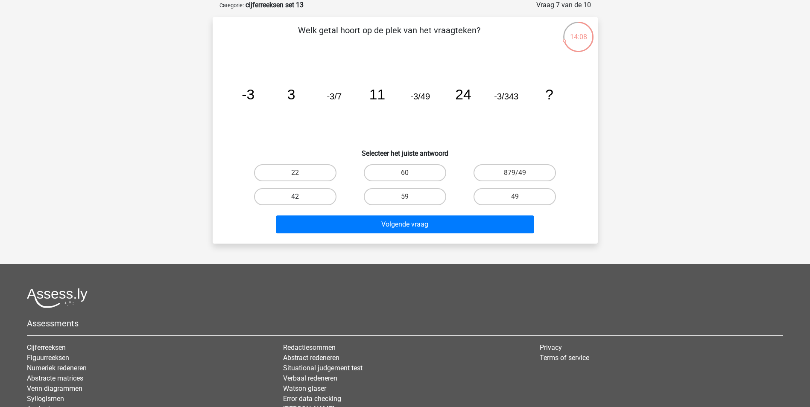
click at [300, 192] on label "42" at bounding box center [295, 196] width 82 height 17
click at [300, 197] on input "42" at bounding box center [298, 200] width 6 height 6
radio input "true"
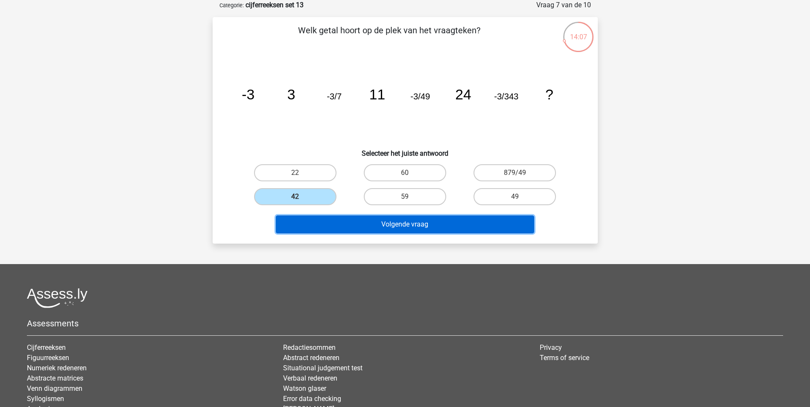
click at [364, 232] on button "Volgende vraag" at bounding box center [405, 225] width 258 height 18
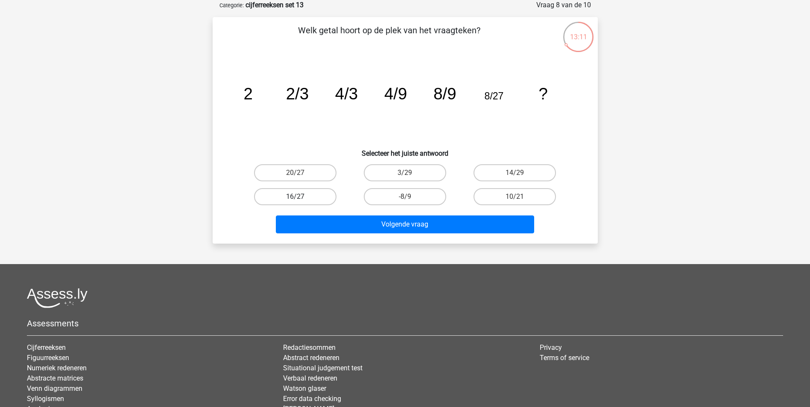
drag, startPoint x: 270, startPoint y: 191, endPoint x: 296, endPoint y: 191, distance: 25.6
click at [270, 191] on label "16/27" at bounding box center [295, 196] width 82 height 17
click at [295, 197] on input "16/27" at bounding box center [298, 200] width 6 height 6
radio input "true"
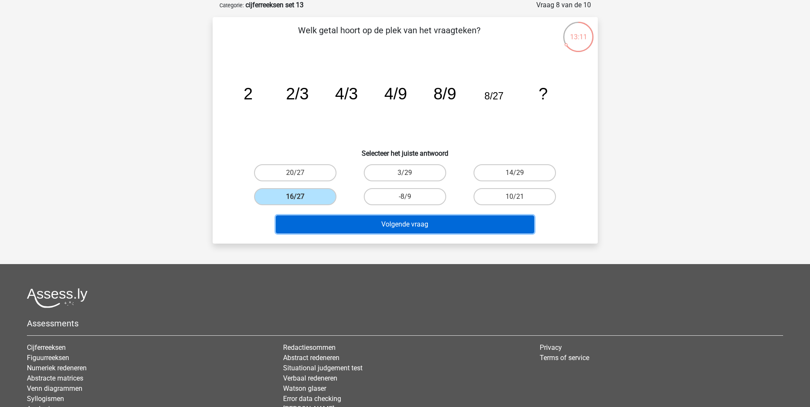
click at [388, 216] on button "Volgende vraag" at bounding box center [405, 225] width 258 height 18
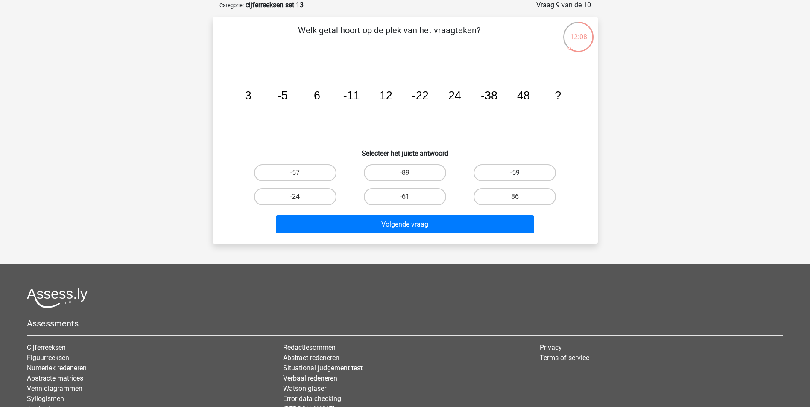
drag, startPoint x: 496, startPoint y: 175, endPoint x: 492, endPoint y: 180, distance: 6.1
click at [496, 175] on label "-59" at bounding box center [515, 172] width 82 height 17
click at [515, 175] on input "-59" at bounding box center [518, 176] width 6 height 6
radio input "true"
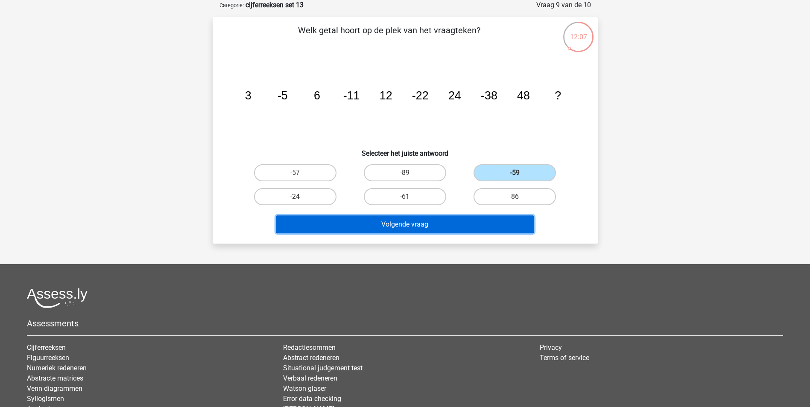
click at [442, 220] on button "Volgende vraag" at bounding box center [405, 225] width 258 height 18
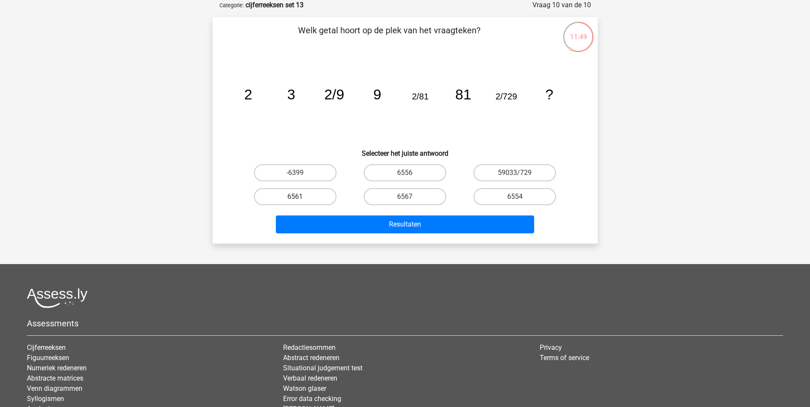
click at [305, 194] on label "6561" at bounding box center [295, 196] width 82 height 17
click at [301, 197] on input "6561" at bounding box center [298, 200] width 6 height 6
radio input "true"
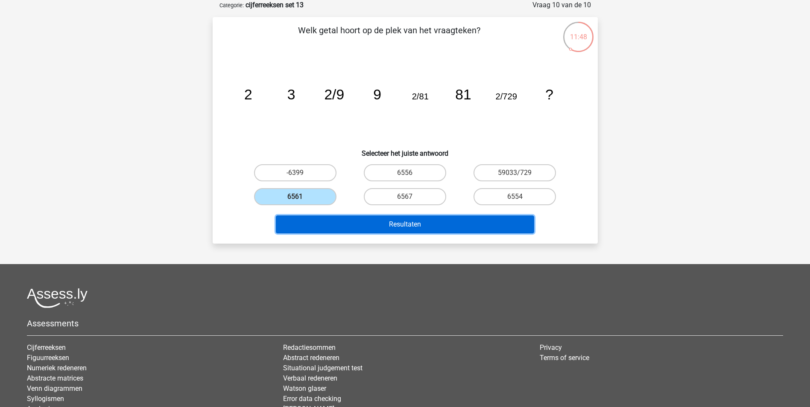
click at [372, 222] on button "Resultaten" at bounding box center [405, 225] width 258 height 18
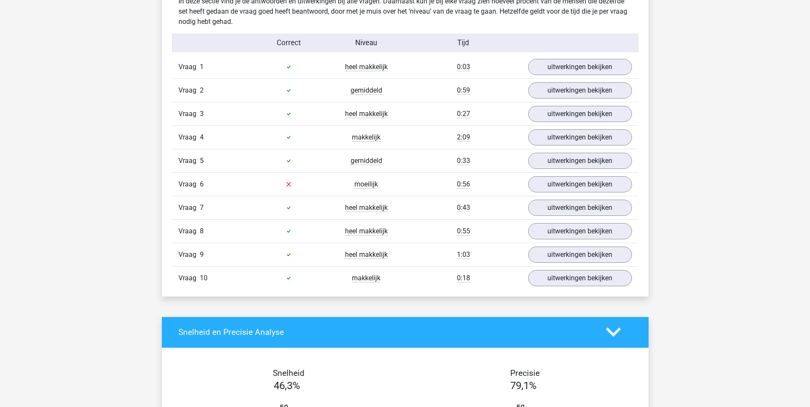
scroll to position [427, 0]
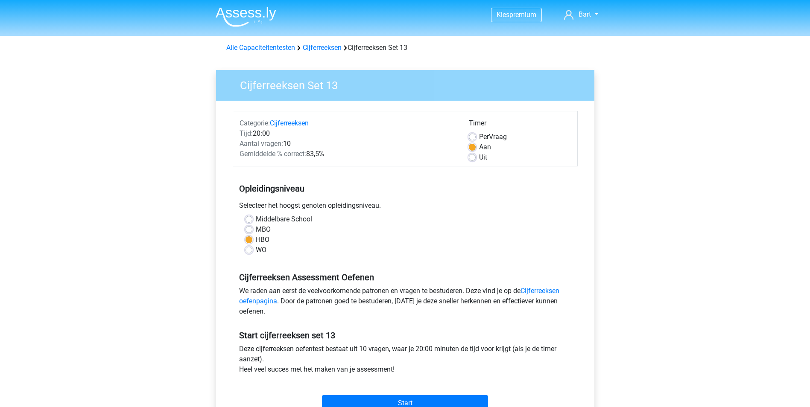
scroll to position [85, 0]
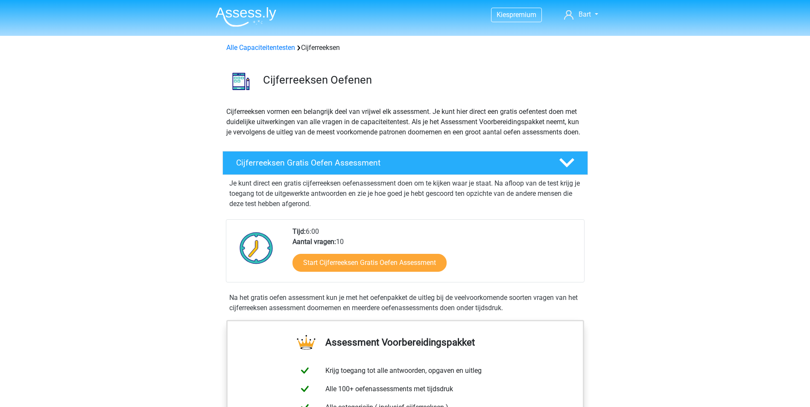
scroll to position [598, 0]
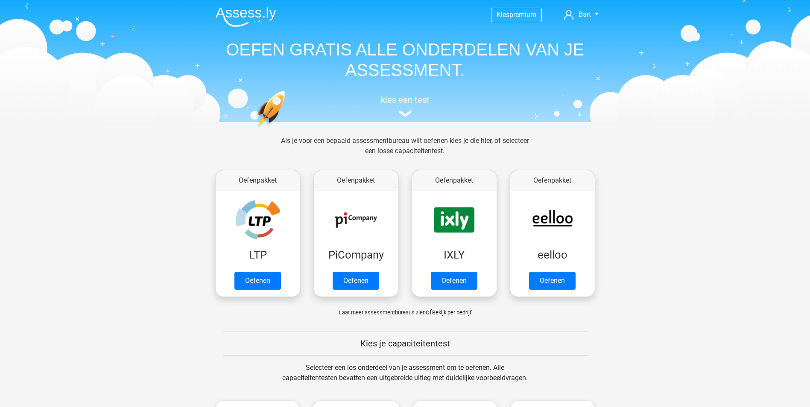
scroll to position [342, 0]
